Goal: Find specific page/section: Find specific page/section

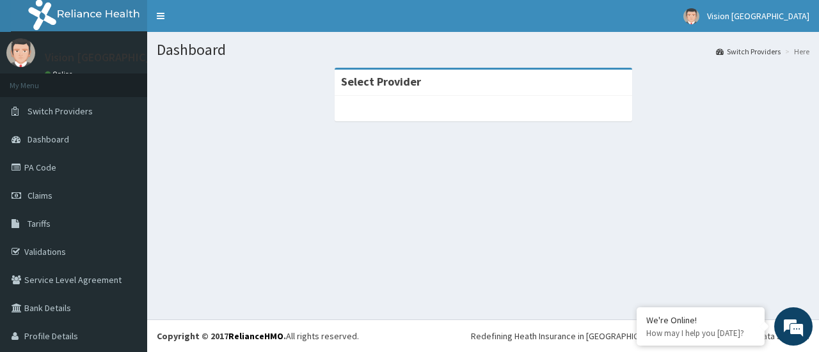
scroll to position [33, 0]
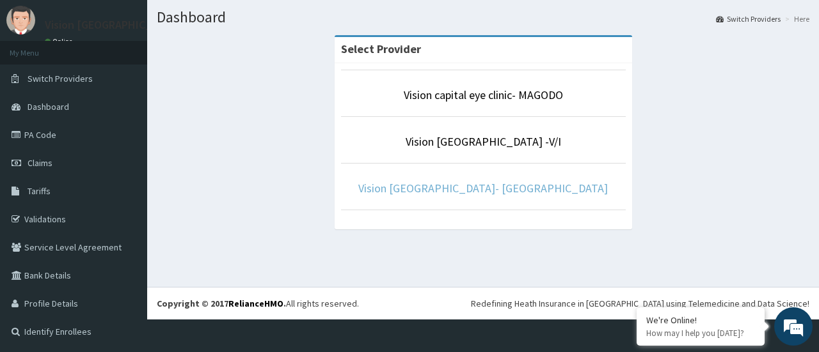
click at [544, 192] on link "Vision [GEOGRAPHIC_DATA]- [GEOGRAPHIC_DATA]" at bounding box center [482, 188] width 249 height 15
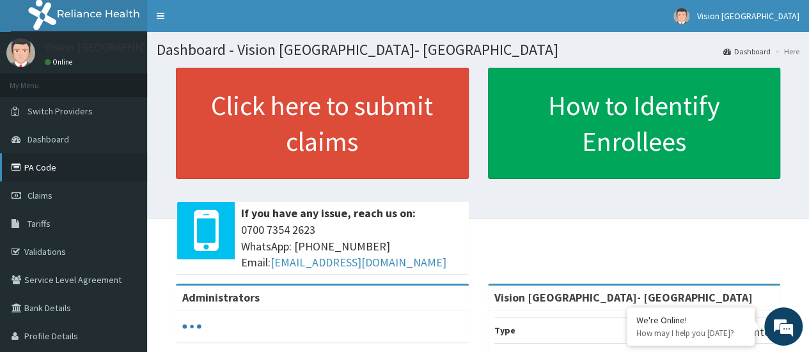
click at [41, 174] on link "PA Code" at bounding box center [73, 168] width 147 height 28
